Goal: Task Accomplishment & Management: Use online tool/utility

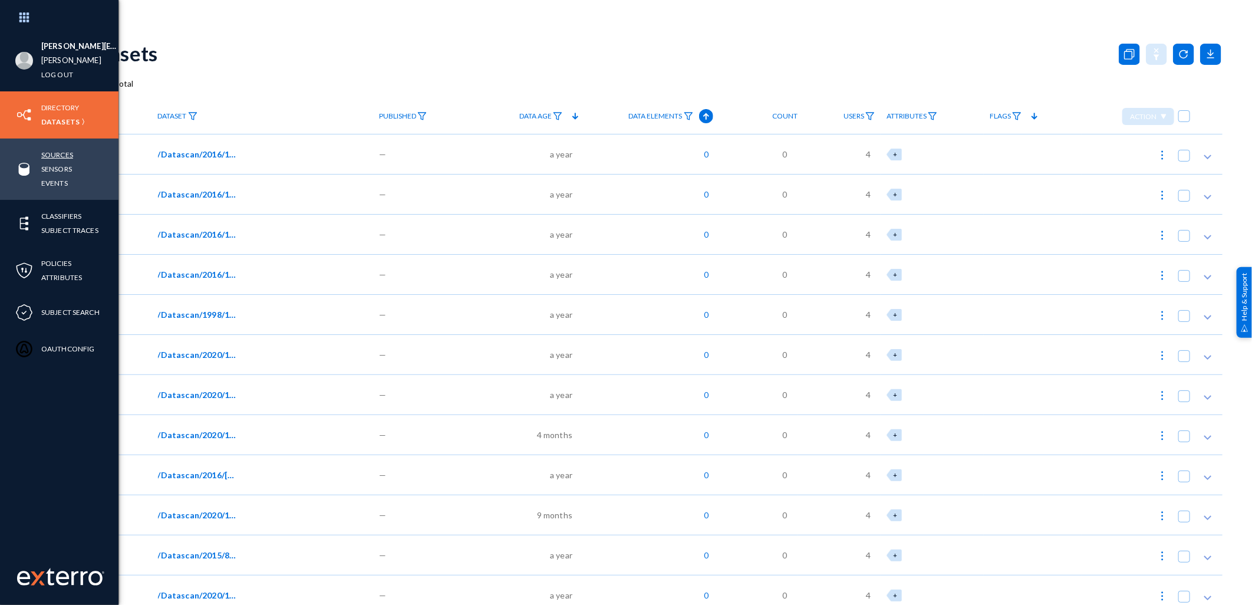
click at [62, 150] on link "Sources" at bounding box center [57, 155] width 32 height 14
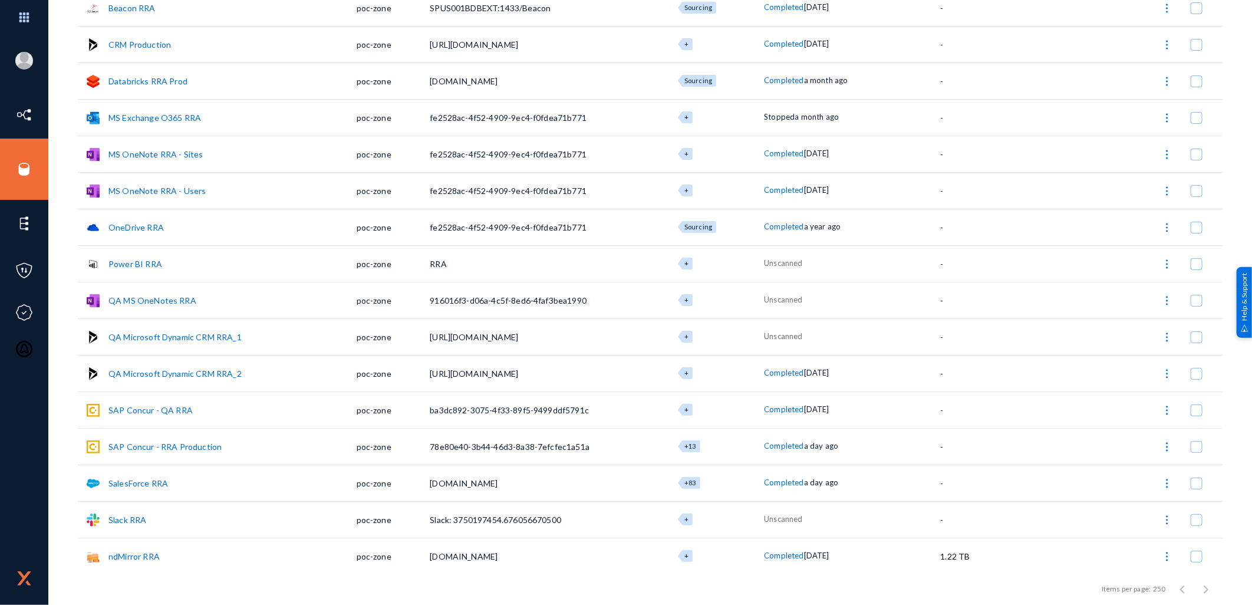
scroll to position [126, 0]
click at [1192, 443] on span at bounding box center [1197, 445] width 12 height 12
click at [1196, 450] on input "checkbox" at bounding box center [1196, 450] width 1 height 1
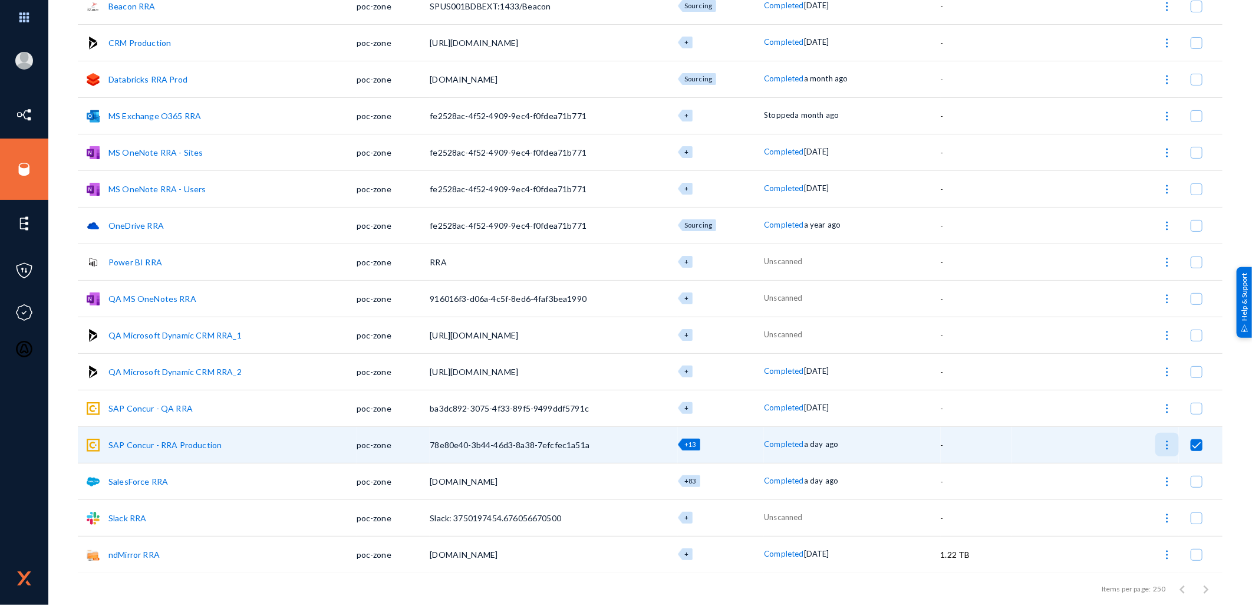
click at [1165, 448] on img at bounding box center [1167, 445] width 12 height 12
drag, startPoint x: 1251, startPoint y: 197, endPoint x: 1251, endPoint y: 96, distance: 100.8
click at [1251, 96] on div at bounding box center [626, 302] width 1252 height 605
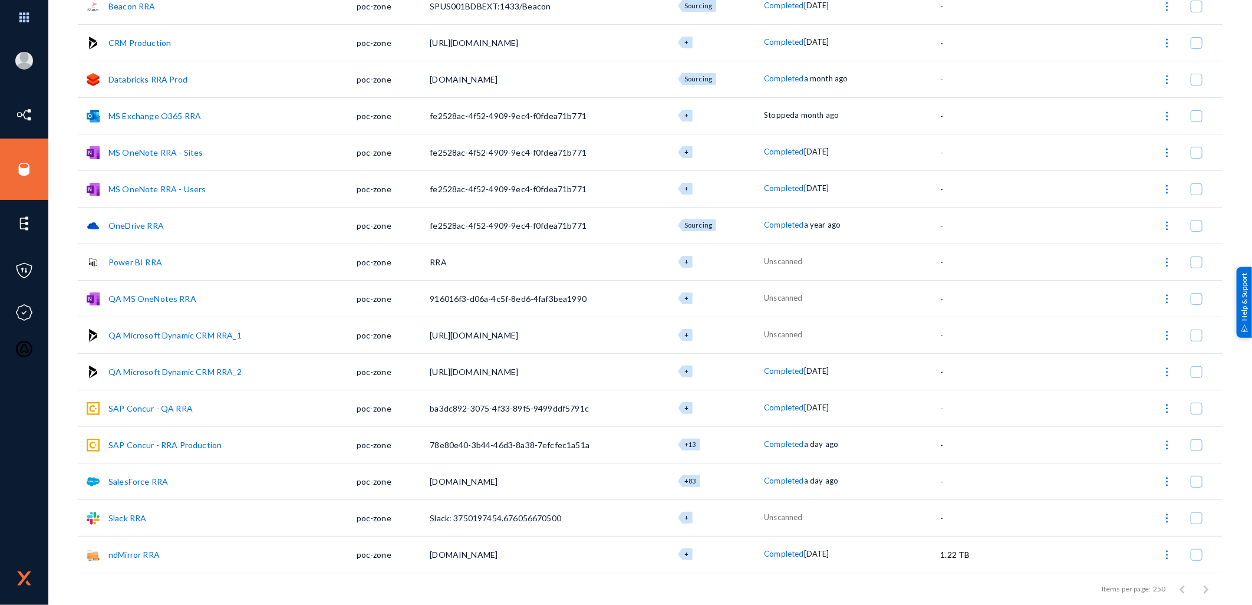
click at [1191, 443] on span at bounding box center [1197, 445] width 12 height 12
click at [1196, 450] on input "checkbox" at bounding box center [1196, 450] width 1 height 1
checkbox input "true"
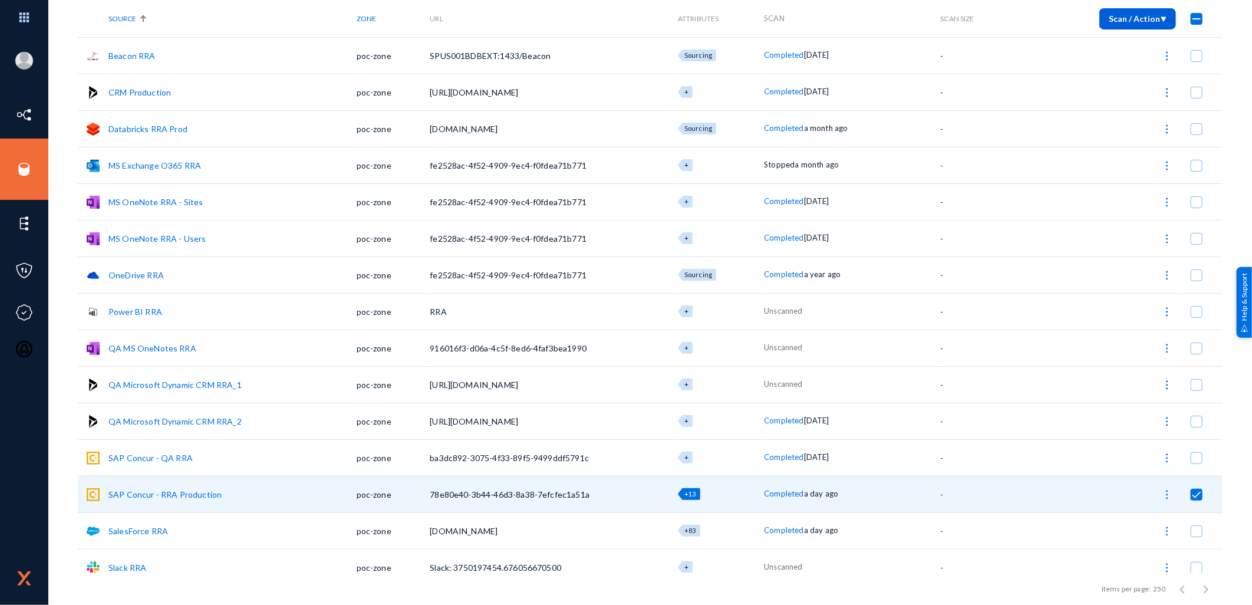
scroll to position [0, 0]
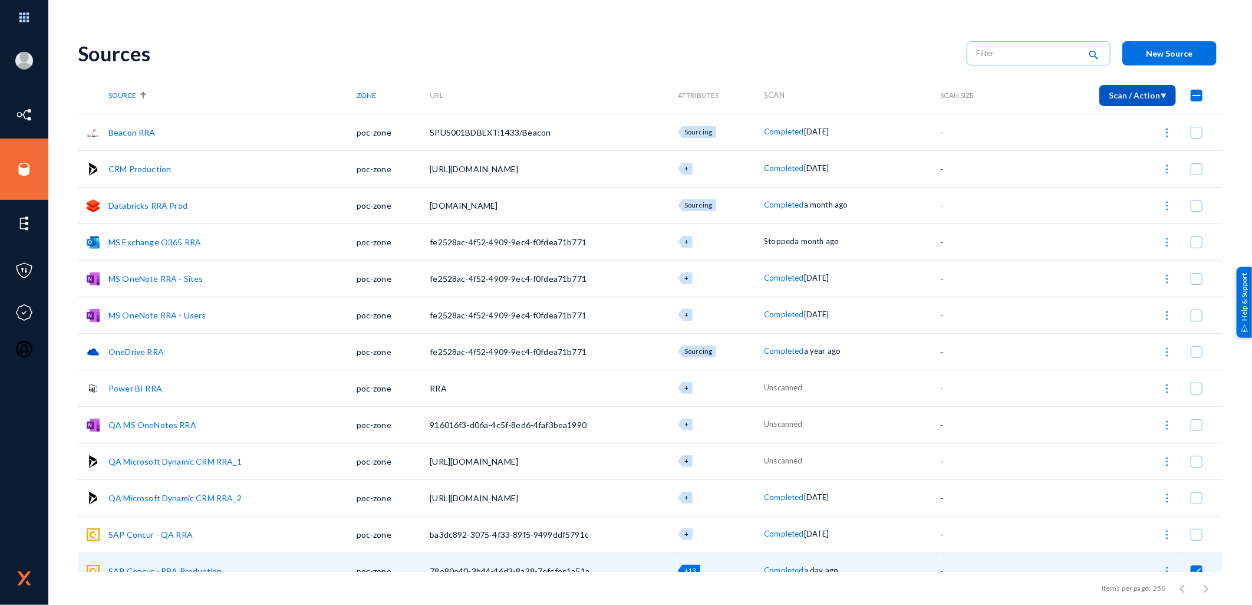
click at [1164, 93] on button "Scan / Action" at bounding box center [1137, 95] width 77 height 21
click at [21, 180] on div at bounding box center [626, 302] width 1252 height 605
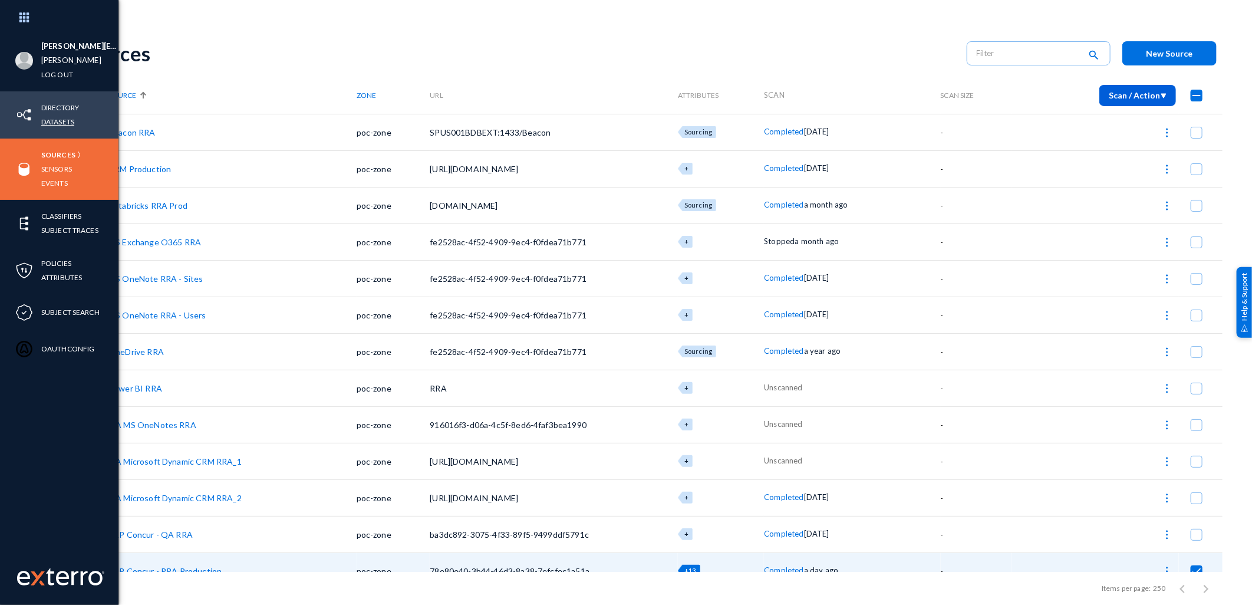
click at [63, 121] on link "Datasets" at bounding box center [57, 122] width 33 height 14
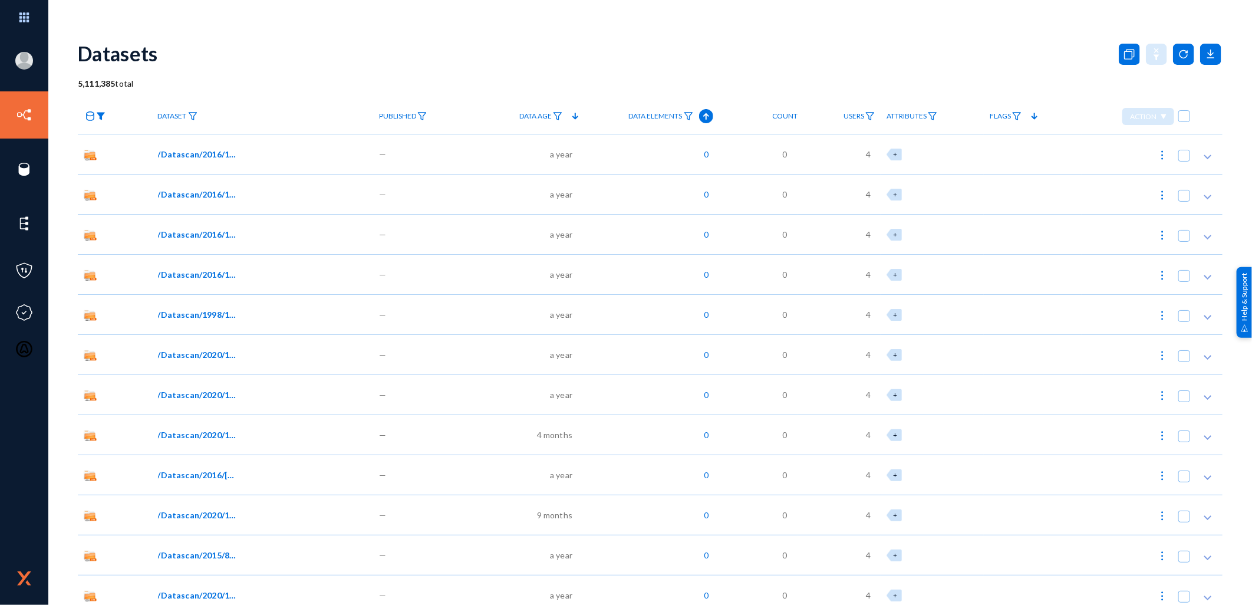
click at [100, 118] on img at bounding box center [100, 116] width 9 height 8
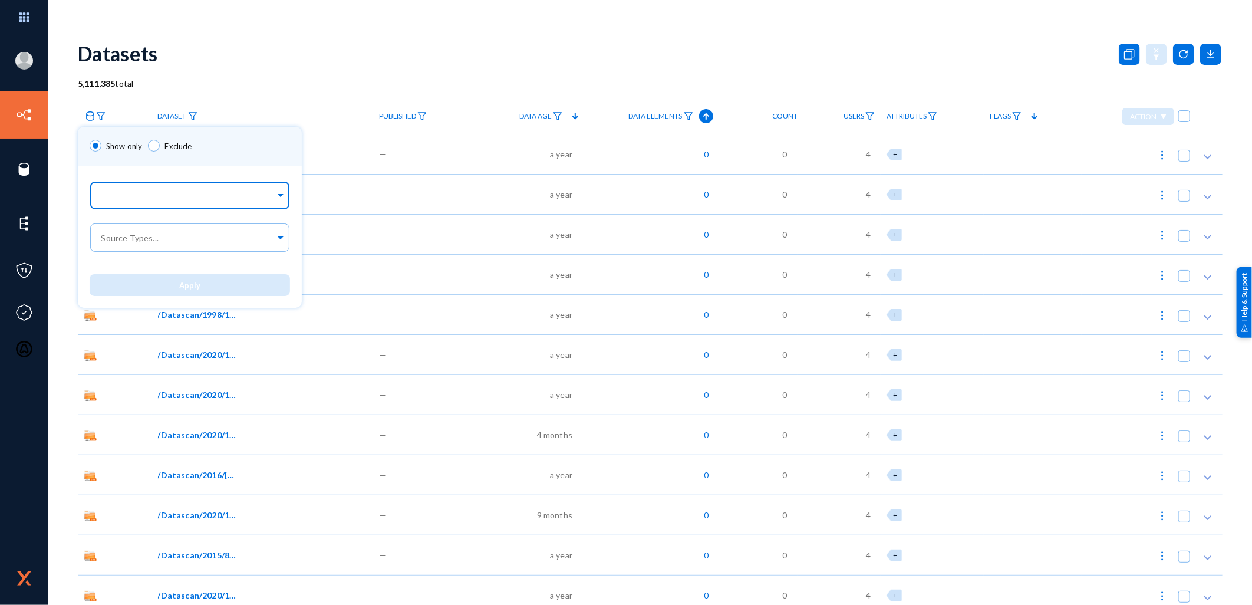
click at [136, 193] on input "text" at bounding box center [187, 197] width 176 height 11
click at [140, 246] on span "SAP Concur - RRA Production" at bounding box center [155, 247] width 113 height 10
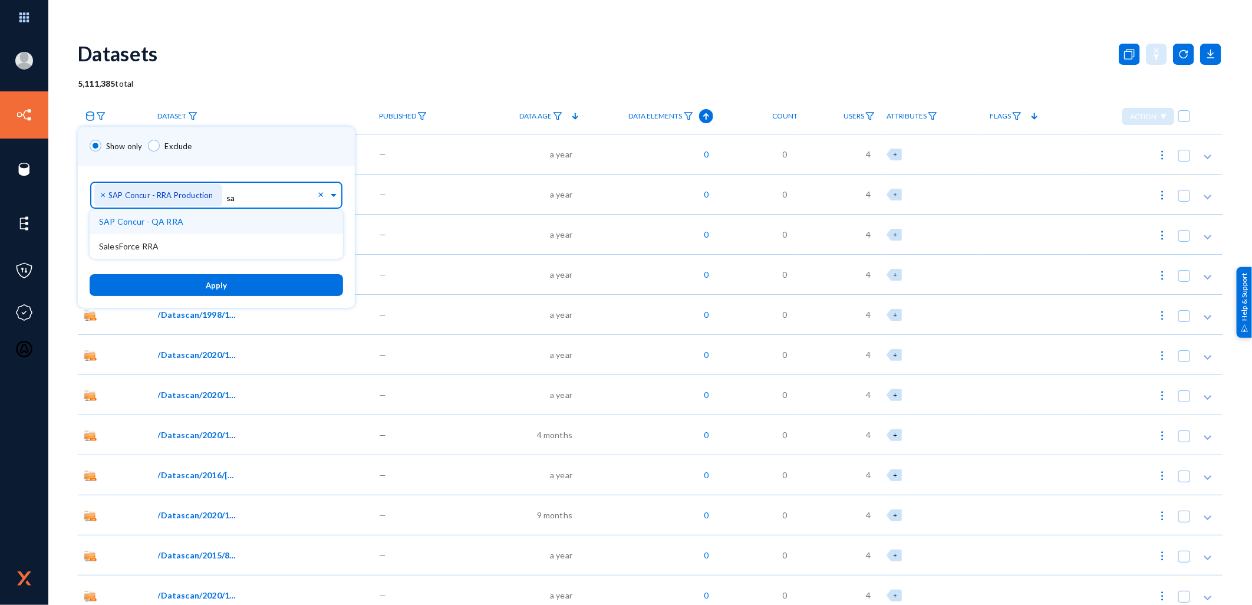
type input "s"
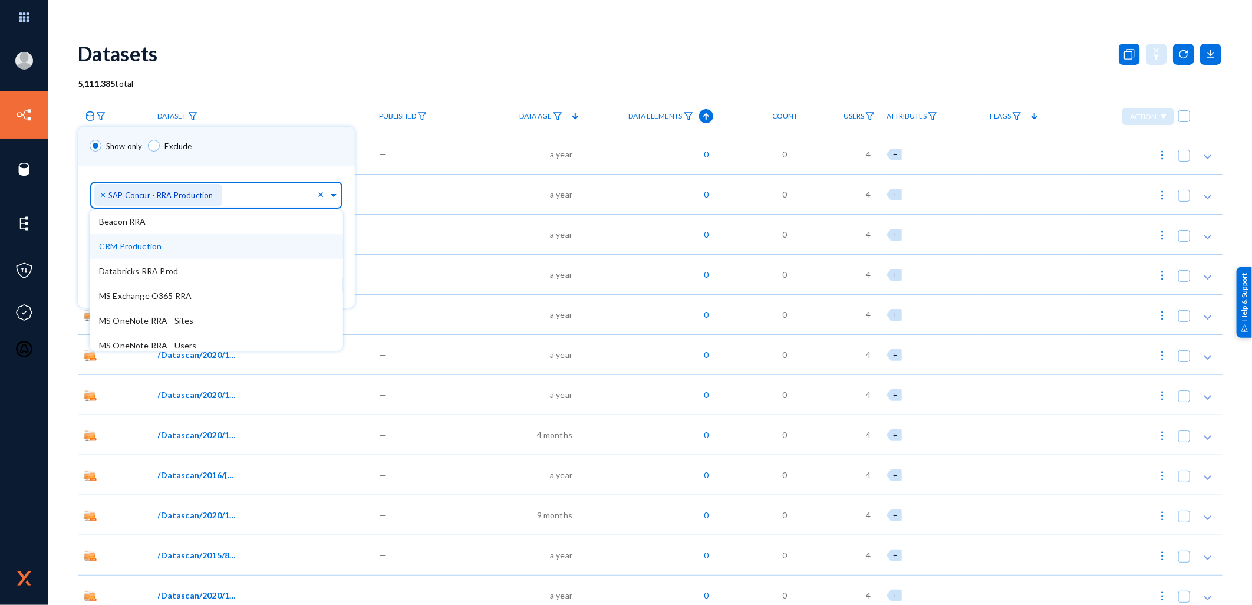
click at [286, 141] on div "Show only Exclude" at bounding box center [216, 146] width 277 height 39
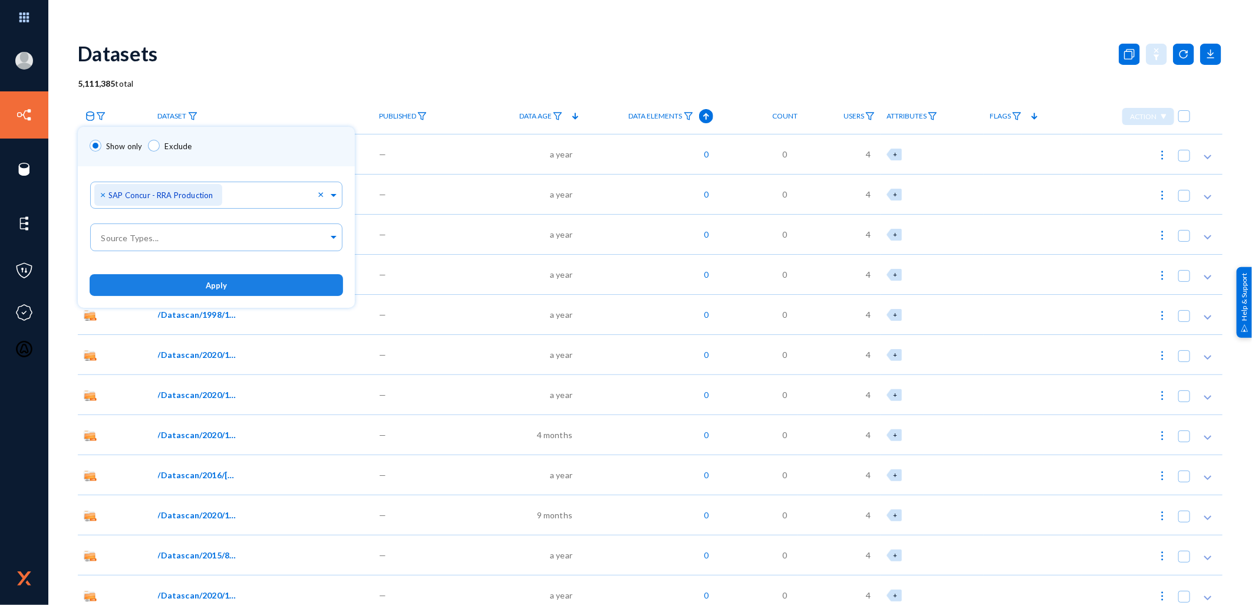
click at [238, 281] on button "Apply" at bounding box center [216, 285] width 253 height 22
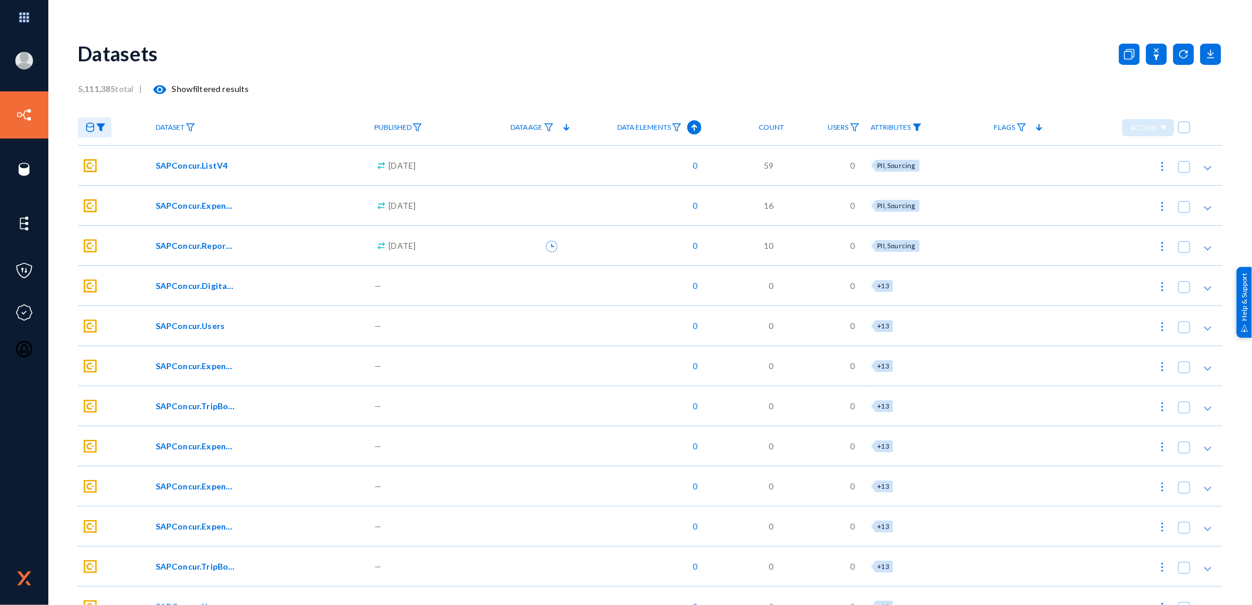
click at [921, 127] on img at bounding box center [916, 127] width 9 height 8
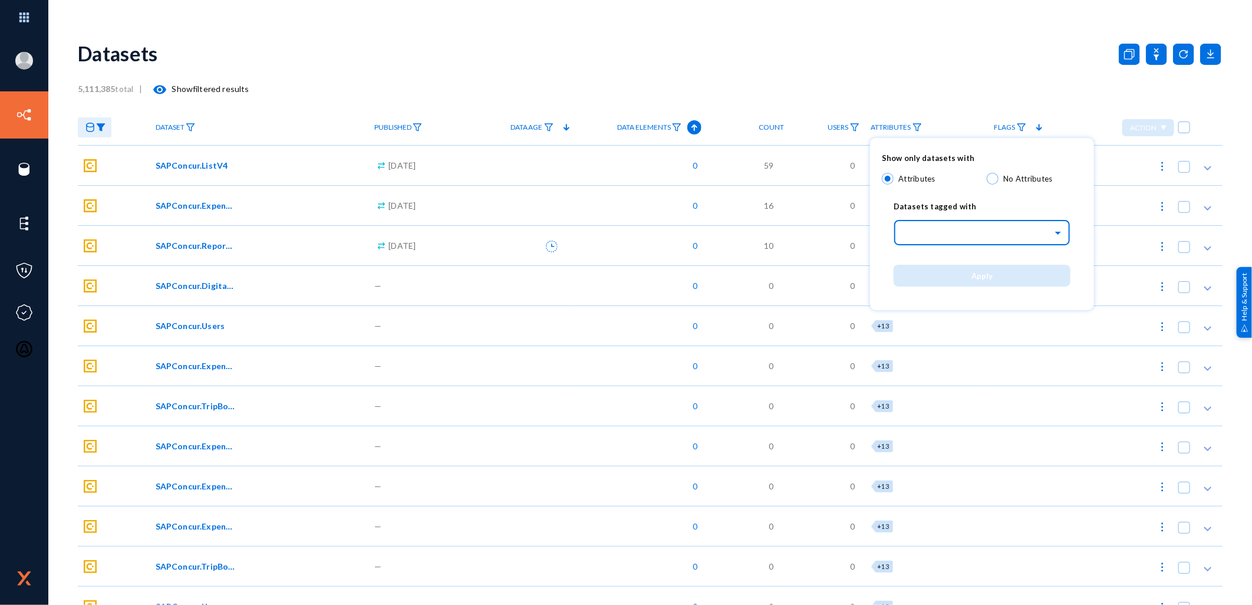
click at [932, 238] on div "Select..." at bounding box center [978, 231] width 150 height 14
click at [953, 307] on span "Data Classification" at bounding box center [938, 307] width 71 height 10
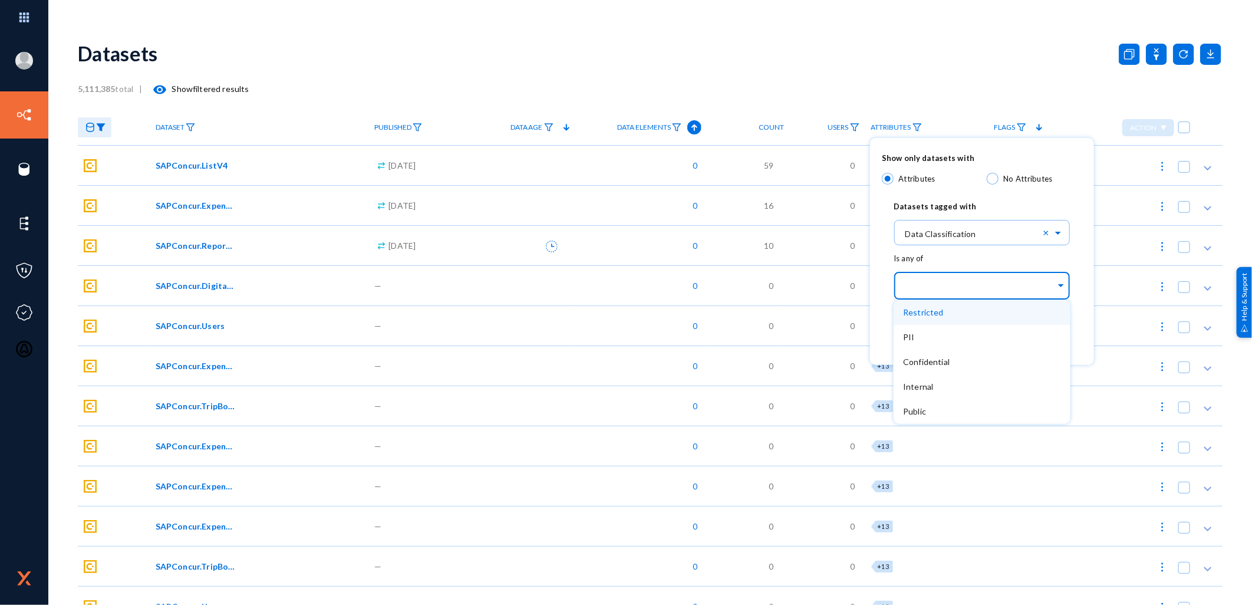
click at [938, 279] on div at bounding box center [979, 286] width 153 height 20
click at [930, 333] on div "PII" at bounding box center [982, 337] width 177 height 25
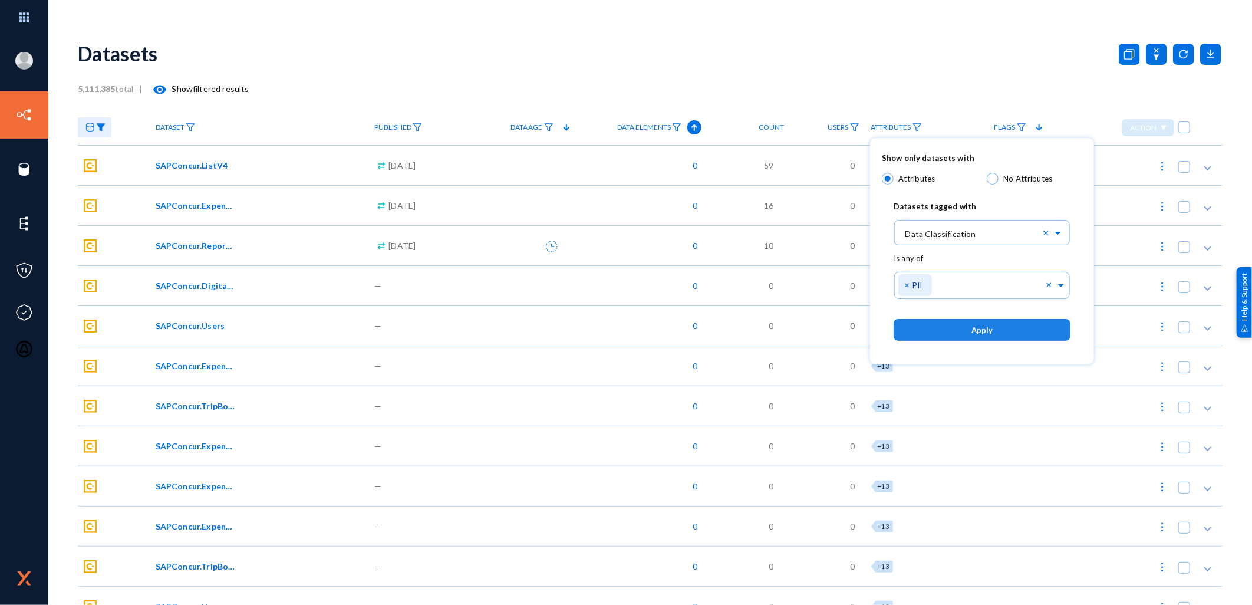
click at [973, 331] on span "Apply" at bounding box center [981, 329] width 21 height 9
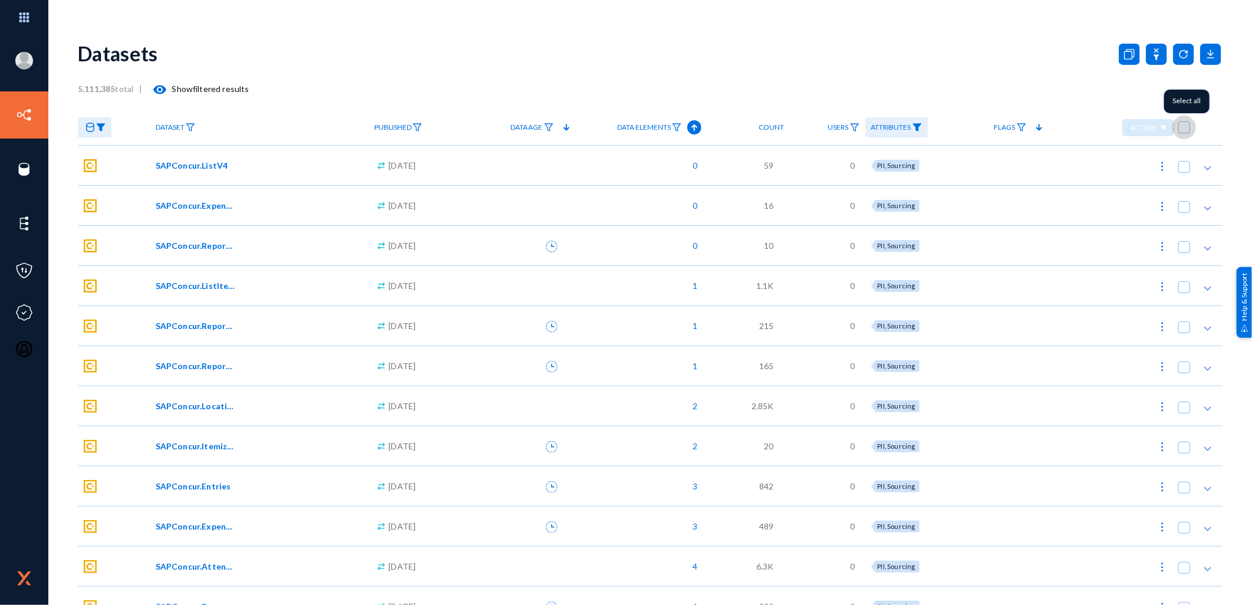
click at [1184, 130] on span at bounding box center [1184, 127] width 12 height 12
click at [1184, 133] on input "checkbox" at bounding box center [1184, 133] width 1 height 1
checkbox input "true"
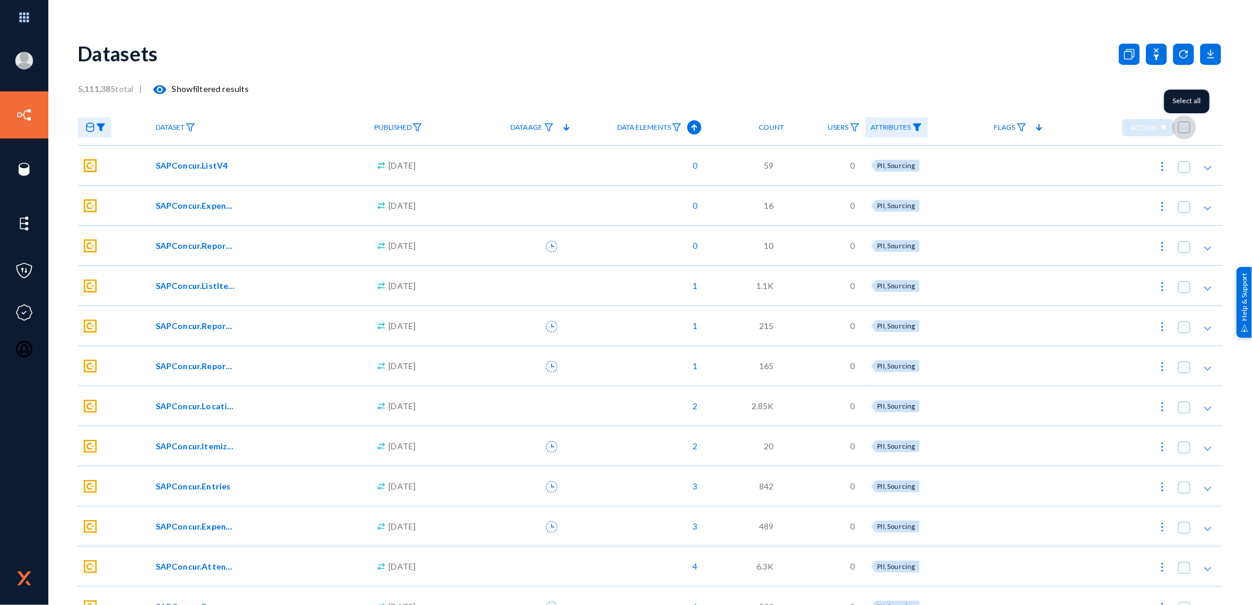
checkbox input "true"
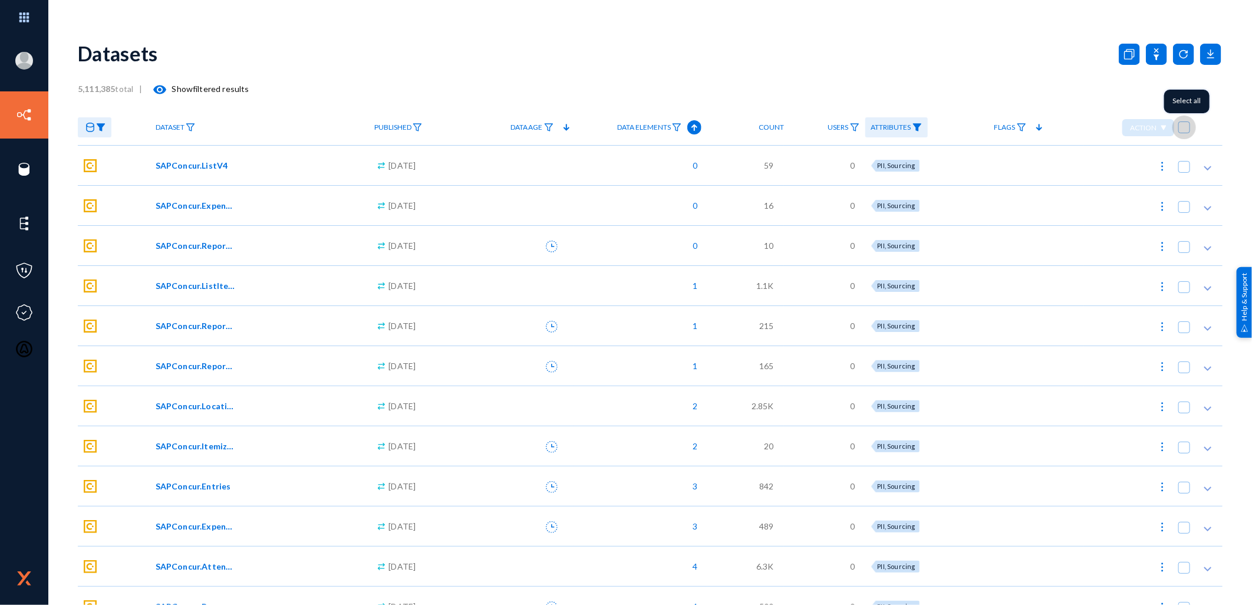
checkbox input "true"
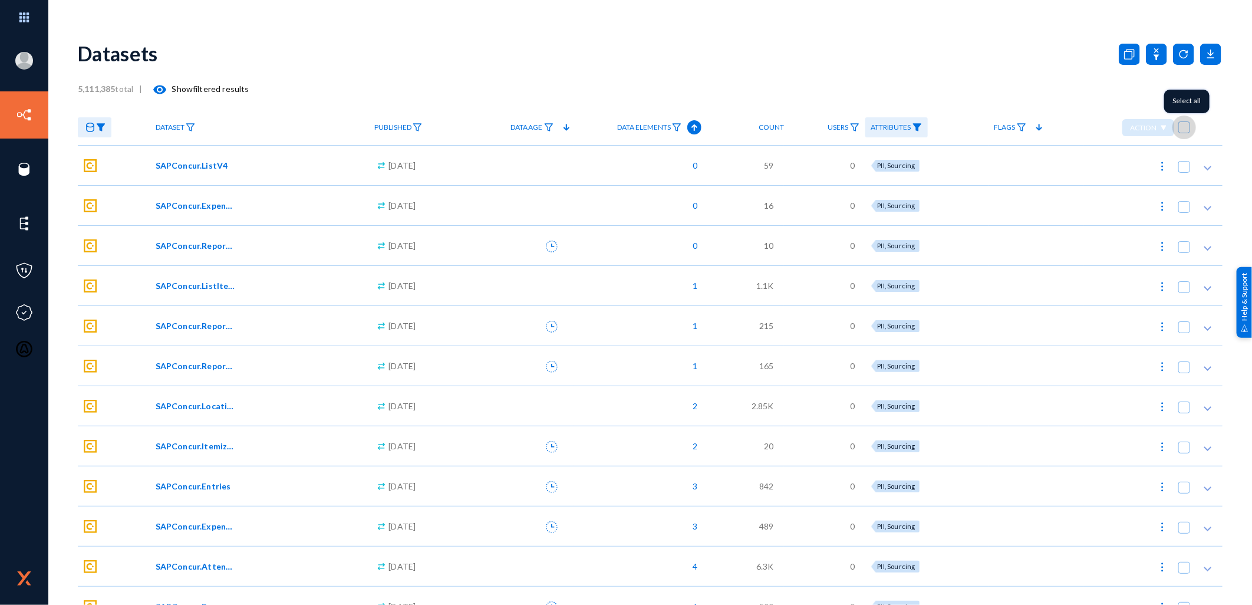
checkbox input "true"
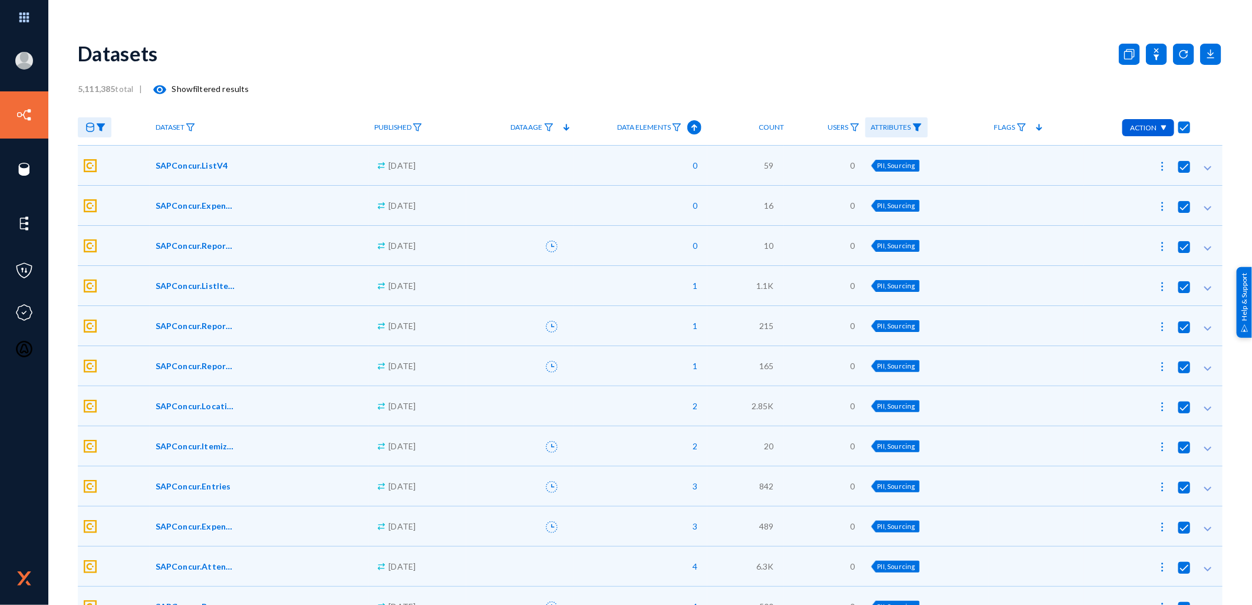
click at [1160, 126] on img at bounding box center [1163, 128] width 6 height 6
click at [1113, 210] on button "Publish 0" at bounding box center [1114, 211] width 112 height 28
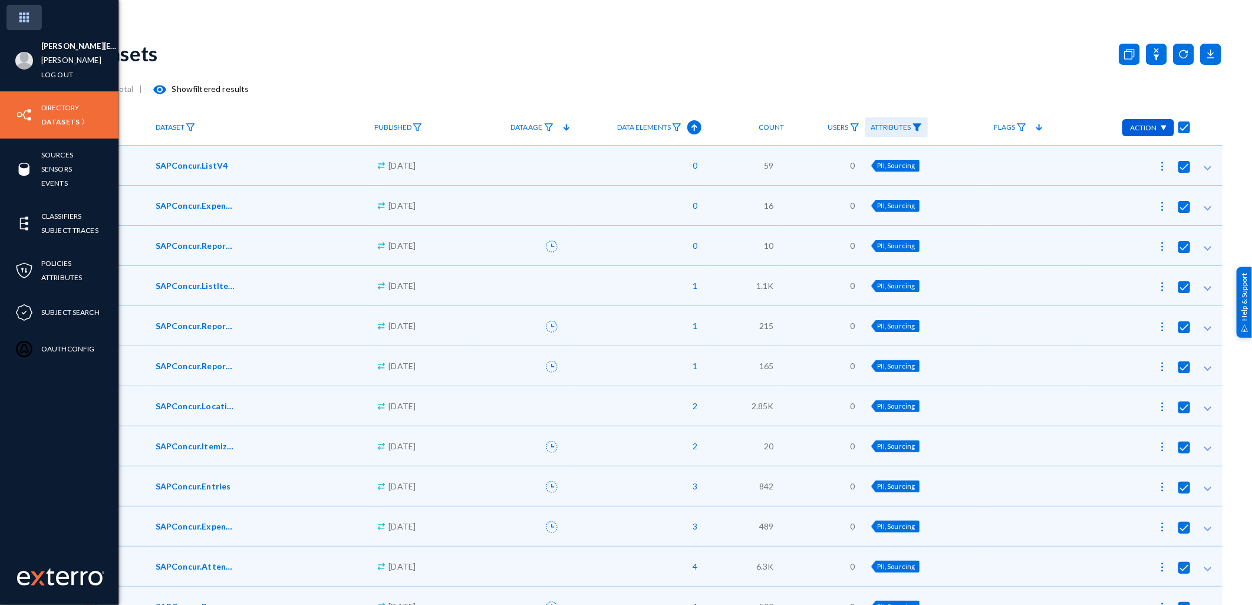
click at [22, 21] on img at bounding box center [23, 17] width 35 height 25
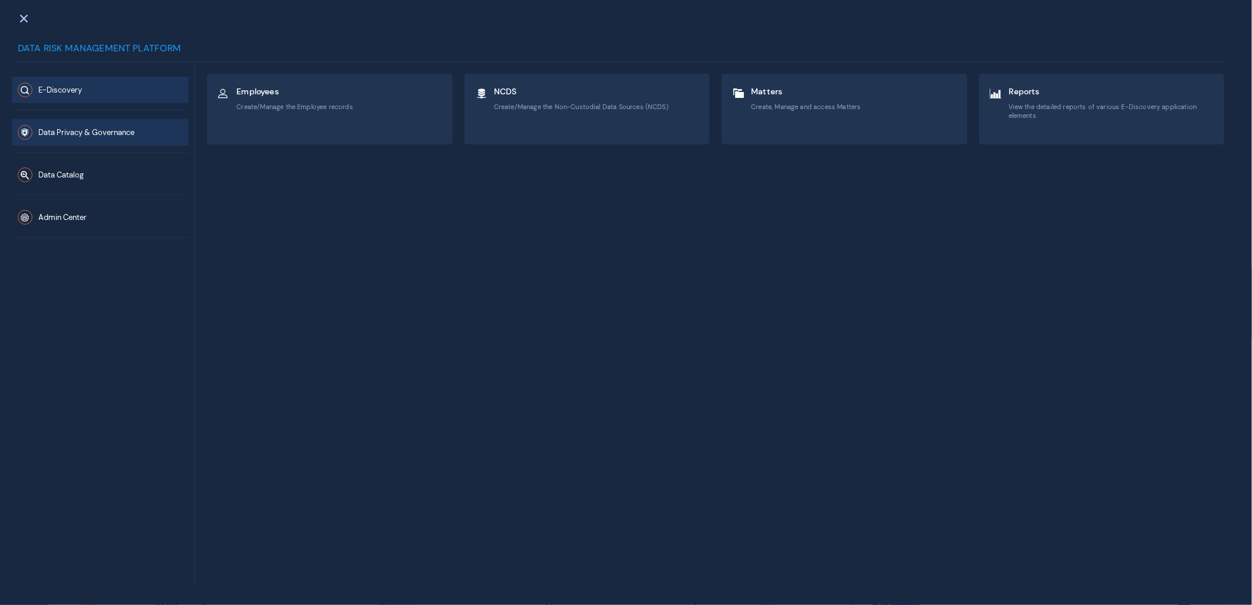
click at [84, 134] on span "Data Privacy & Governance" at bounding box center [86, 133] width 96 height 10
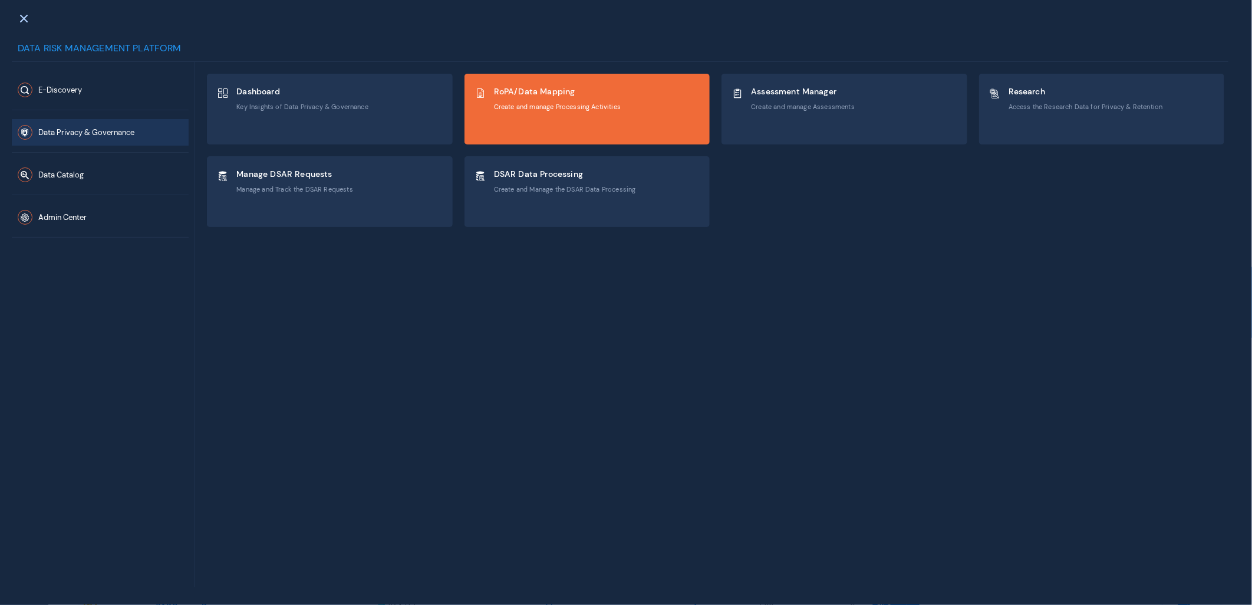
click at [537, 99] on div "RoPA/Data Mapping Create and manage Processing Activities" at bounding box center [557, 98] width 127 height 31
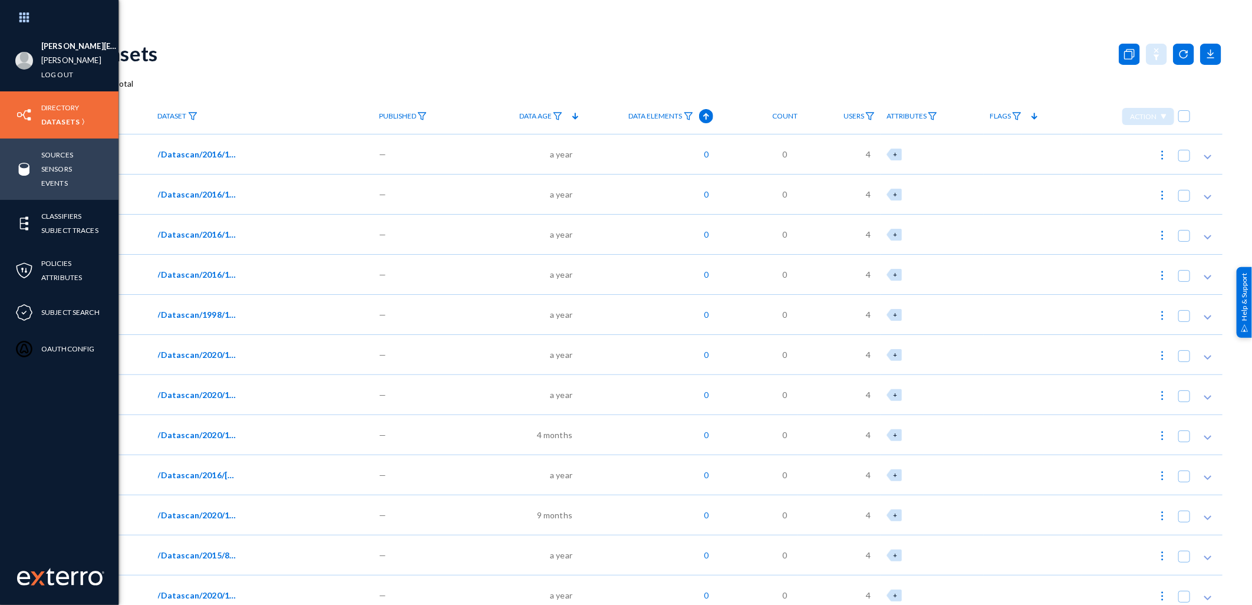
click at [68, 145] on div "Sources Sensors Events" at bounding box center [59, 169] width 118 height 61
click at [67, 154] on link "Sources" at bounding box center [57, 155] width 32 height 14
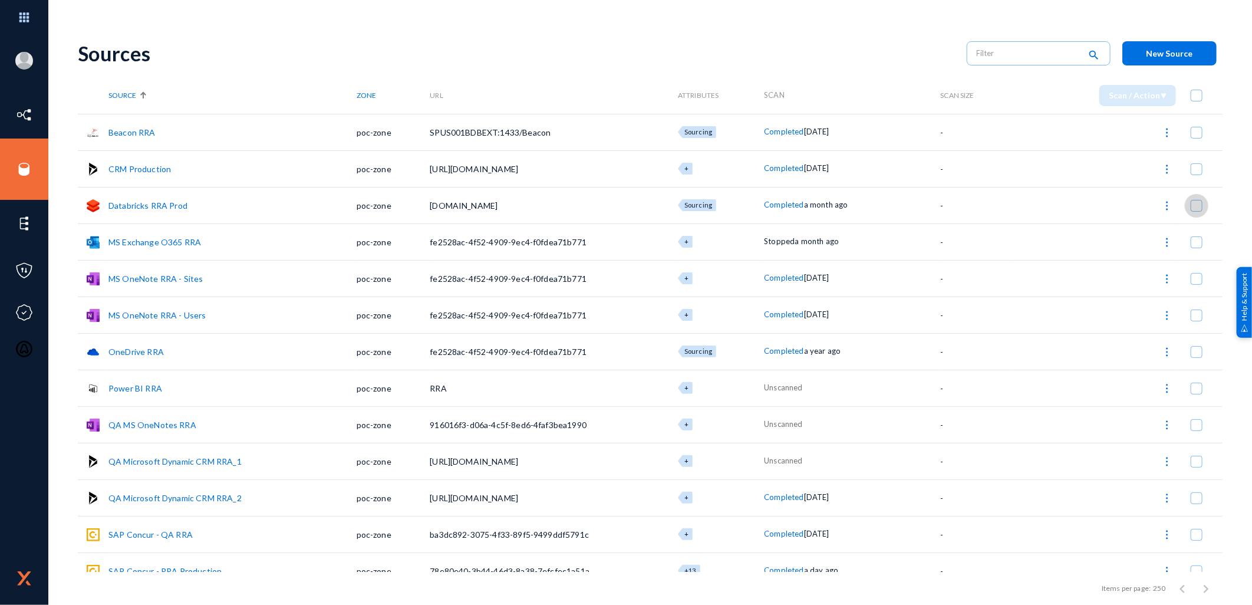
click at [1194, 205] on span at bounding box center [1197, 206] width 12 height 12
click at [1196, 211] on input "checkbox" at bounding box center [1196, 211] width 1 height 1
checkbox input "true"
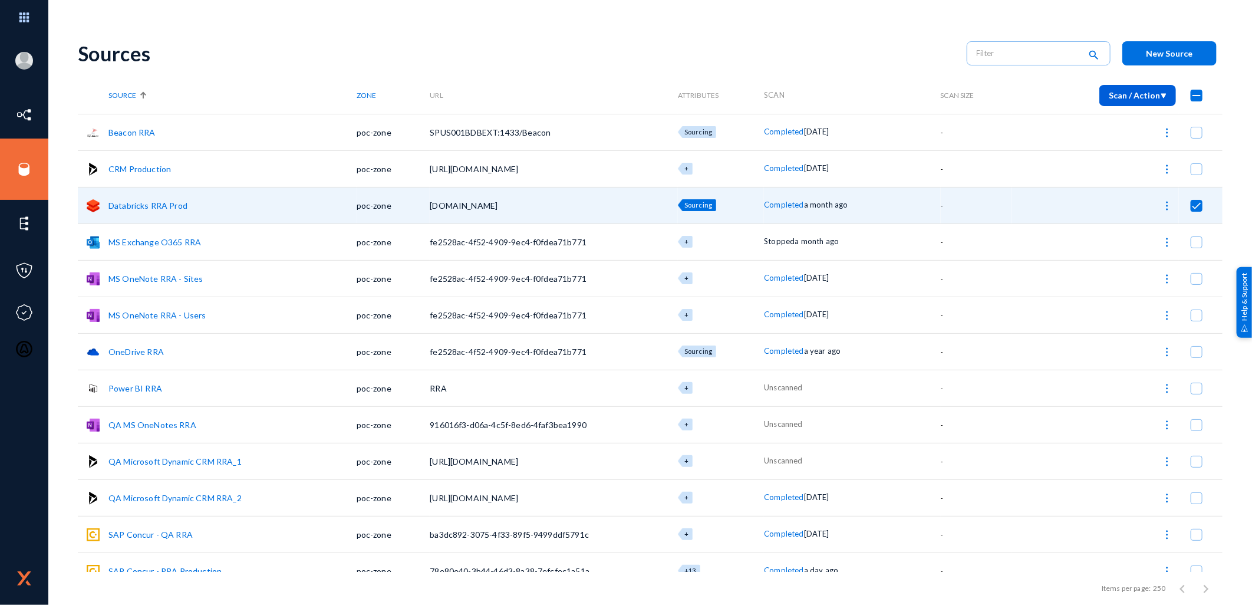
click at [1162, 94] on img at bounding box center [1163, 96] width 6 height 6
click at [1079, 125] on button "Scan Selected 1" at bounding box center [1103, 128] width 140 height 28
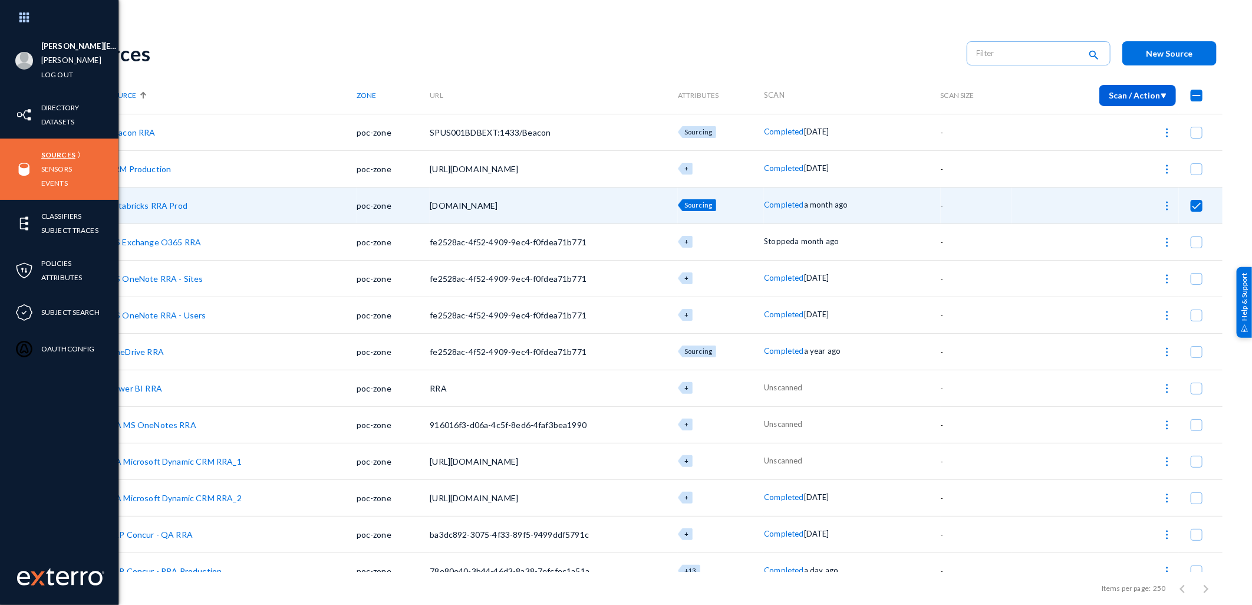
click at [61, 152] on link "Sources" at bounding box center [58, 155] width 34 height 14
click at [68, 216] on link "Classifiers" at bounding box center [61, 216] width 40 height 14
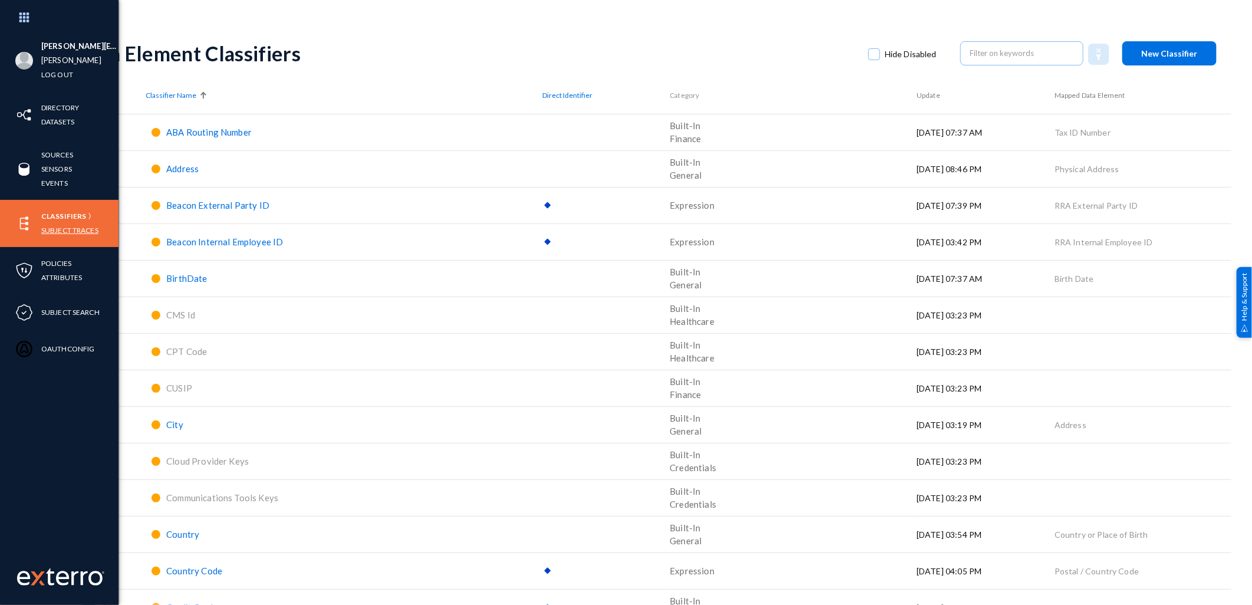
click at [75, 233] on link "Subject Traces" at bounding box center [69, 230] width 57 height 14
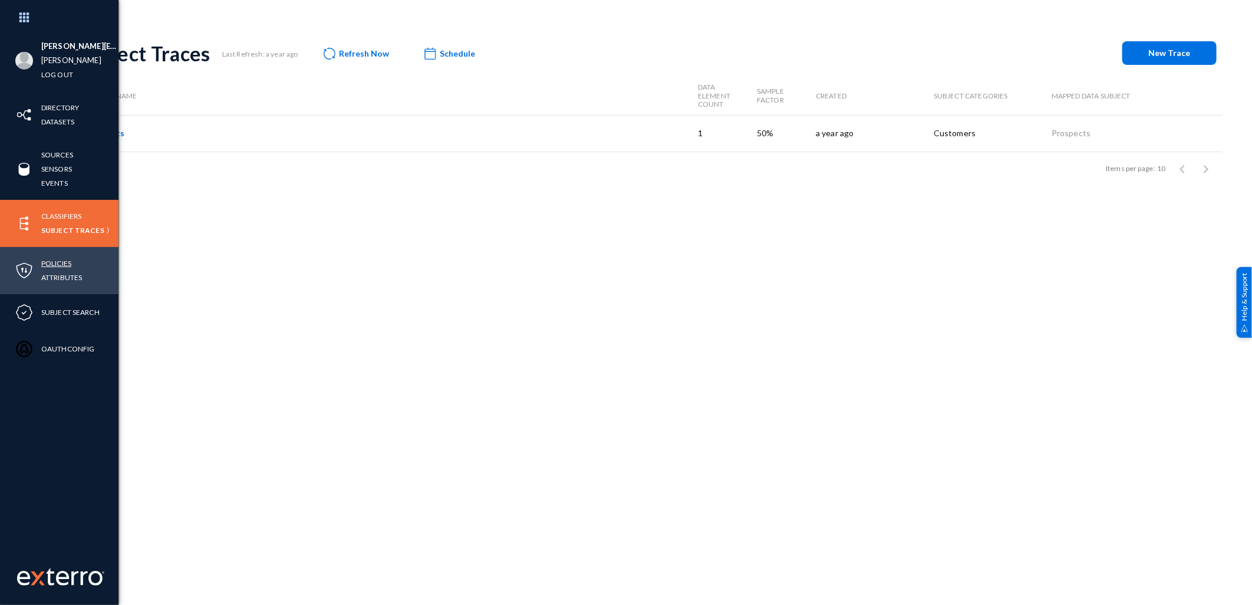
click at [62, 263] on link "Policies" at bounding box center [56, 263] width 30 height 14
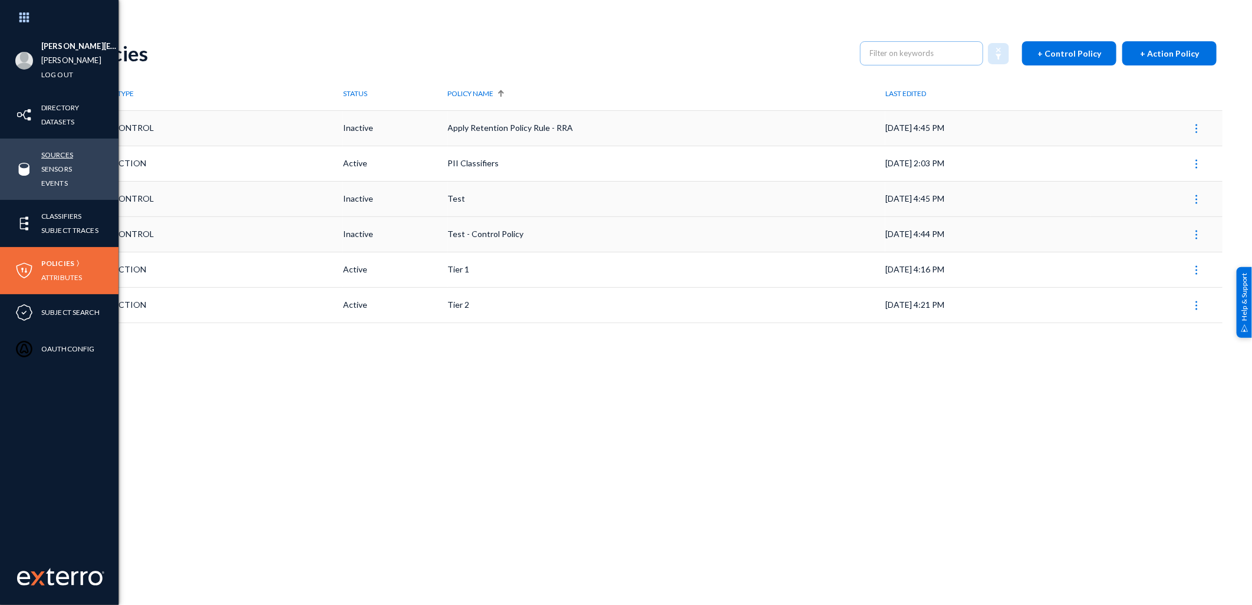
click at [62, 150] on link "Sources" at bounding box center [57, 155] width 32 height 14
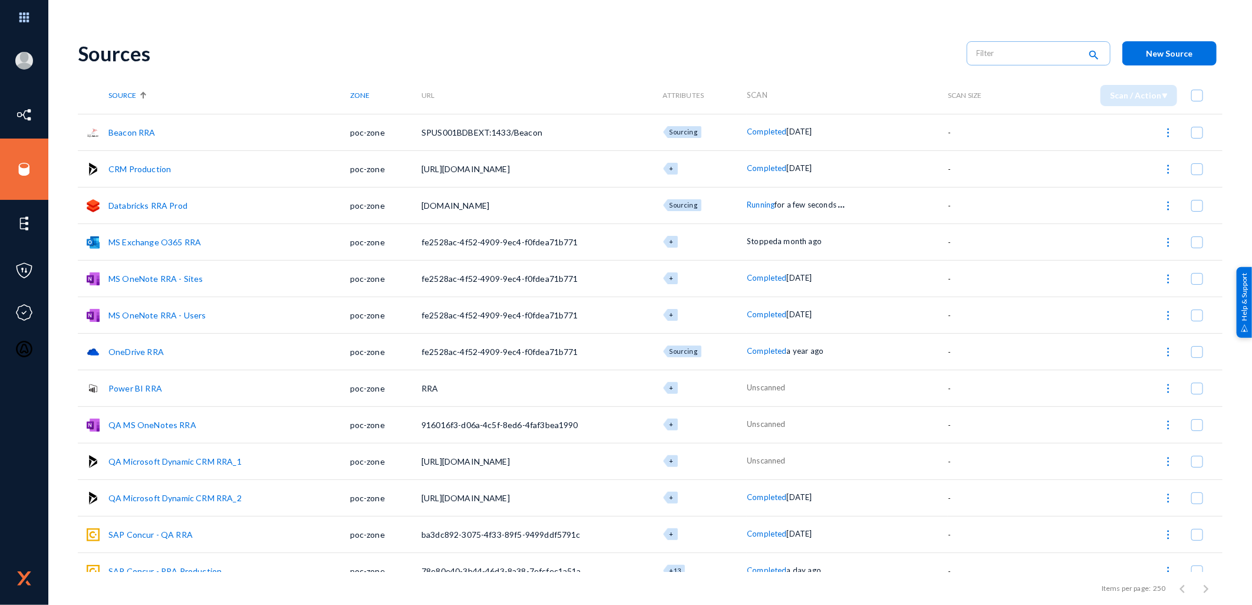
drag, startPoint x: 173, startPoint y: 281, endPoint x: 269, endPoint y: 63, distance: 237.8
click at [269, 63] on div "Sources" at bounding box center [516, 53] width 877 height 24
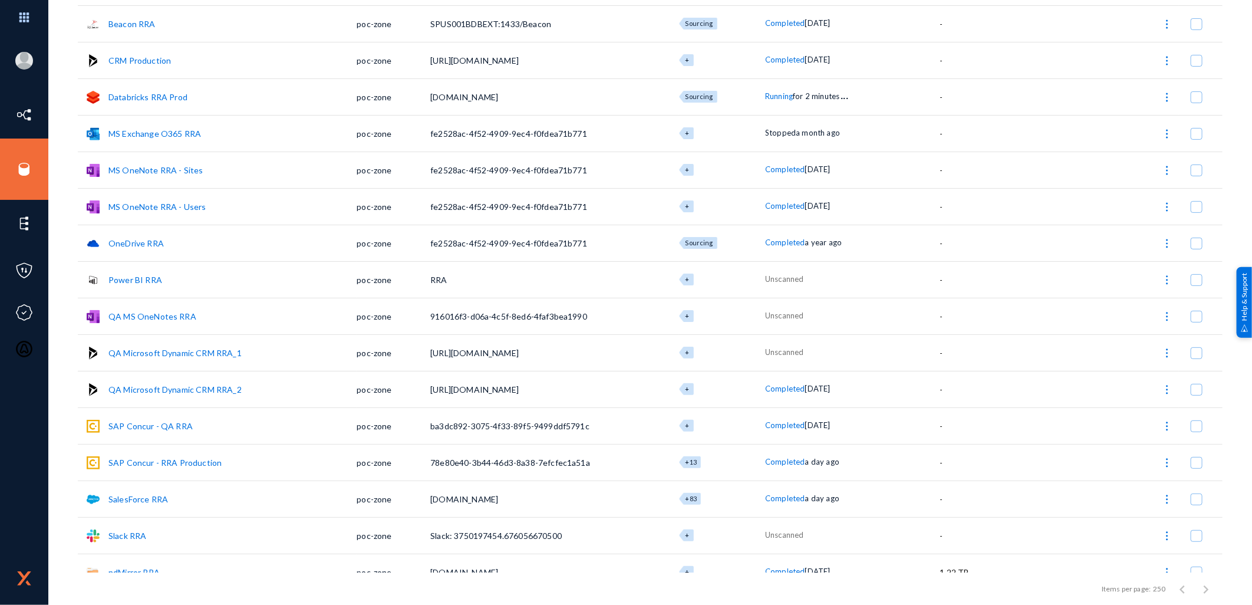
scroll to position [126, 0]
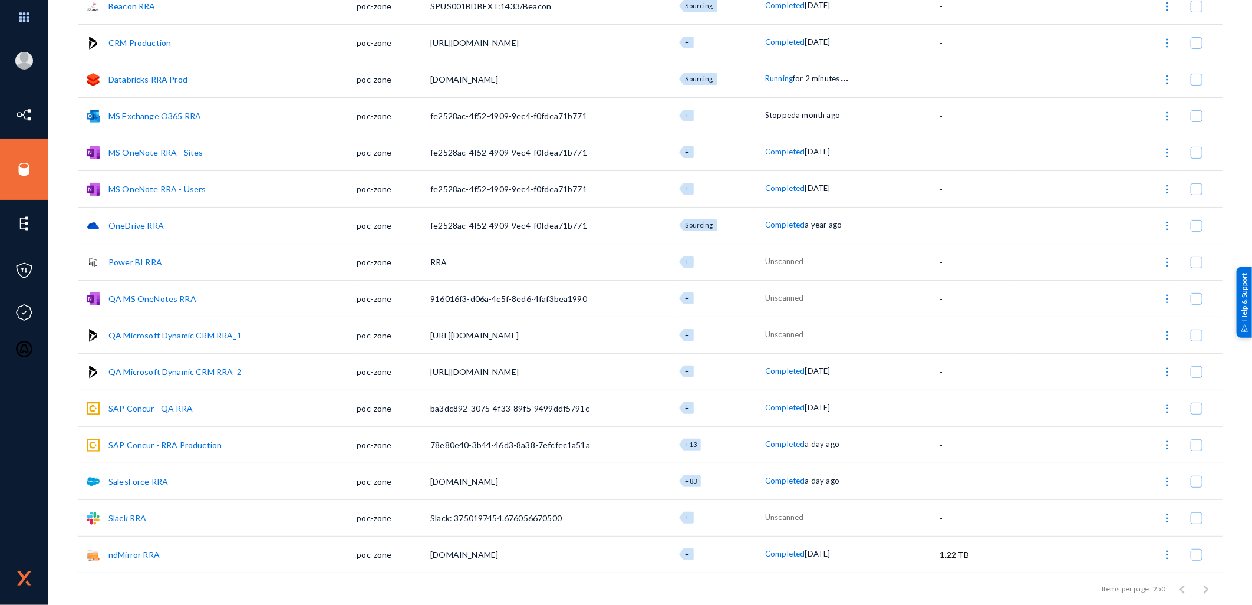
click at [793, 556] on span "Completed" at bounding box center [784, 553] width 39 height 9
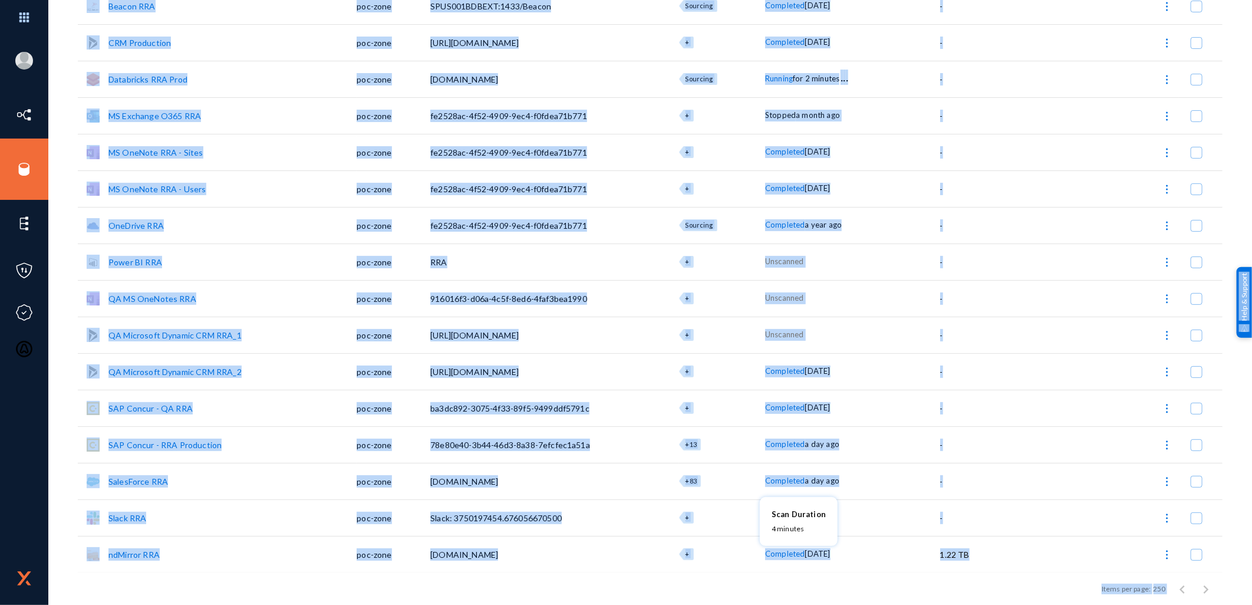
drag, startPoint x: 1251, startPoint y: 146, endPoint x: 1254, endPoint y: 107, distance: 38.4
click at [1251, 107] on html "[PERSON_NAME][EMAIL_ADDRESS][PERSON_NAME][DOMAIN_NAME] [PERSON_NAME] Log out Di…" at bounding box center [626, 302] width 1252 height 605
click at [665, 137] on div at bounding box center [626, 302] width 1252 height 605
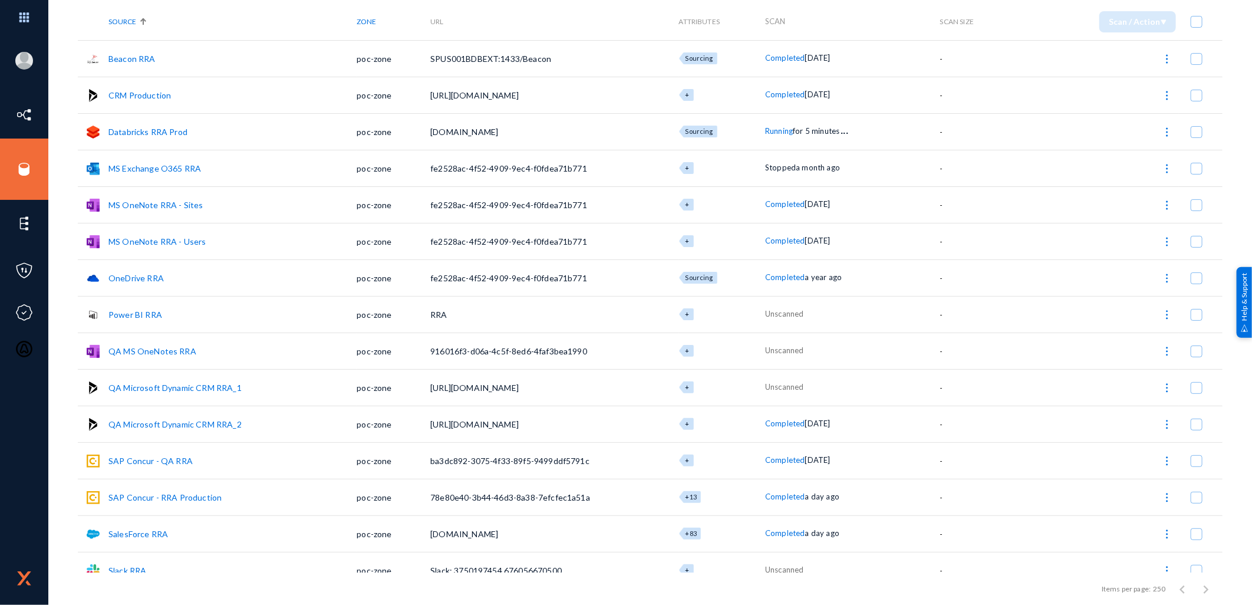
scroll to position [0, 0]
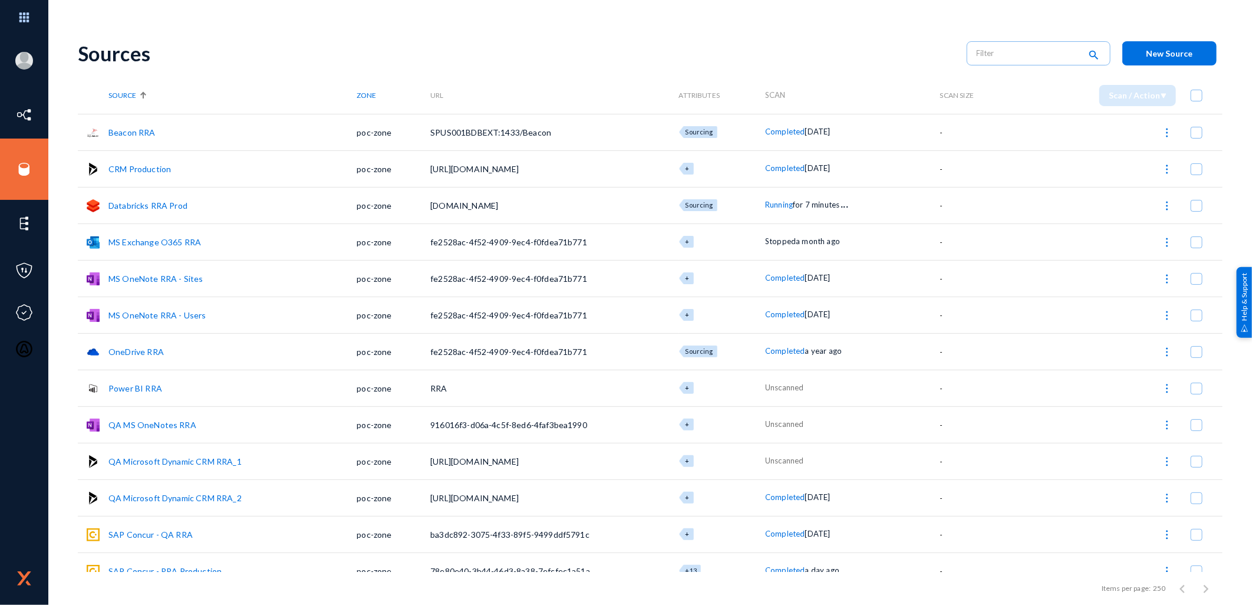
drag, startPoint x: 344, startPoint y: 451, endPoint x: 810, endPoint y: 67, distance: 604.2
click at [810, 67] on div "Sources search New Source" at bounding box center [650, 53] width 1145 height 48
